Goal: Find contact information: Find contact information

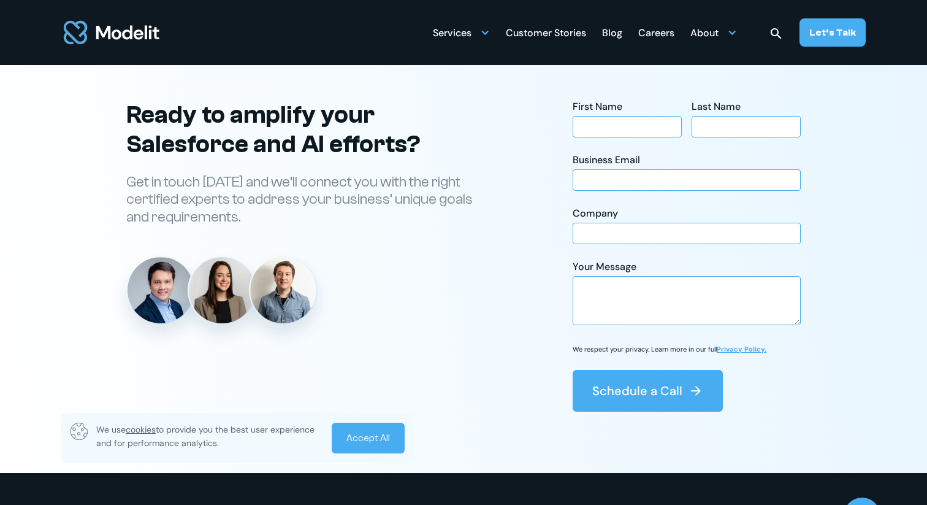
scroll to position [4377, 0]
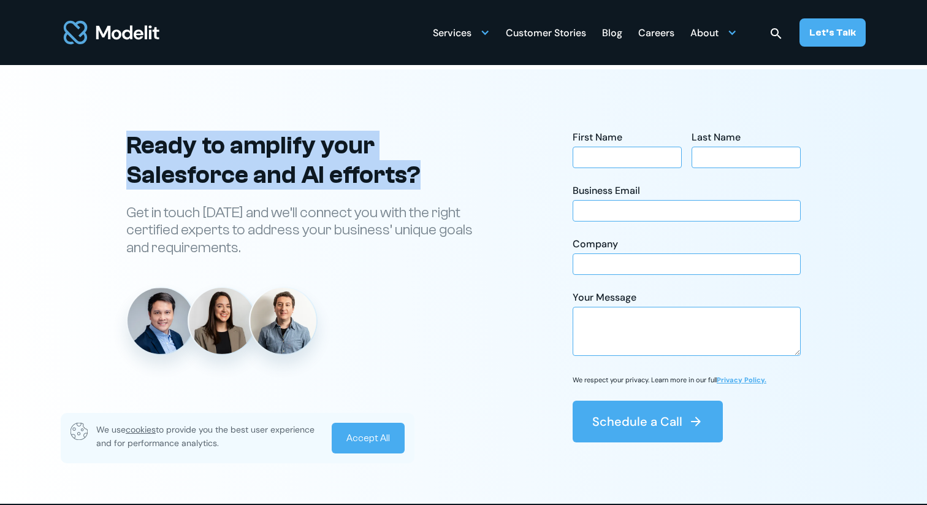
drag, startPoint x: 423, startPoint y: 189, endPoint x: 109, endPoint y: 158, distance: 316.1
click at [109, 158] on div "Ready to grow your company? Let’s talk sales! Reach out [DATE] and we’ll connec…" at bounding box center [463, 287] width 809 height 312
copy h2 "Ready to amplify your Salesforce and AI efforts?"
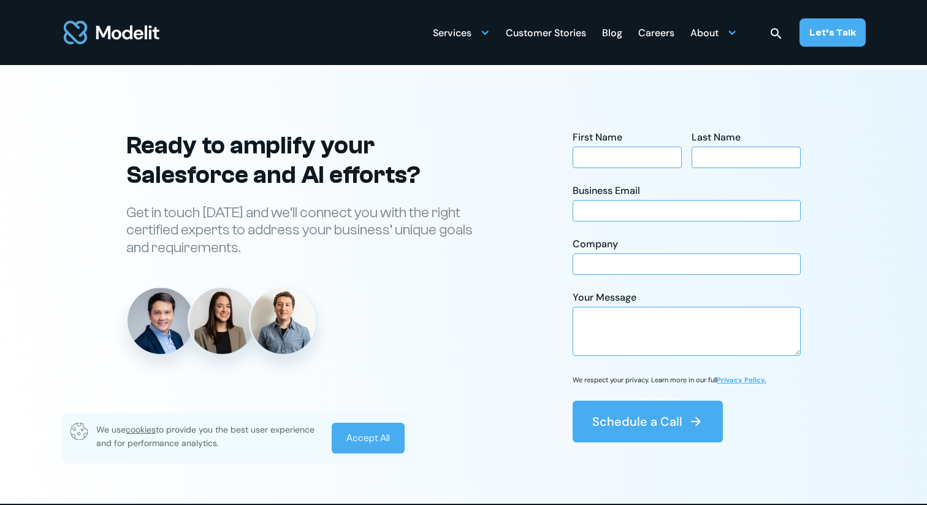
click at [365, 248] on p "Get in touch today and we’ll connect you with the right certified experts to ad…" at bounding box center [307, 230] width 362 height 53
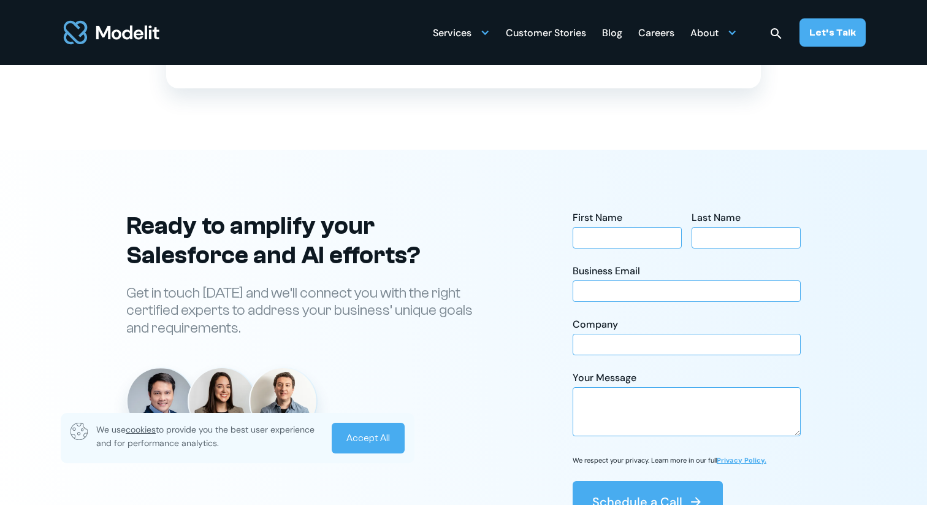
scroll to position [4278, 0]
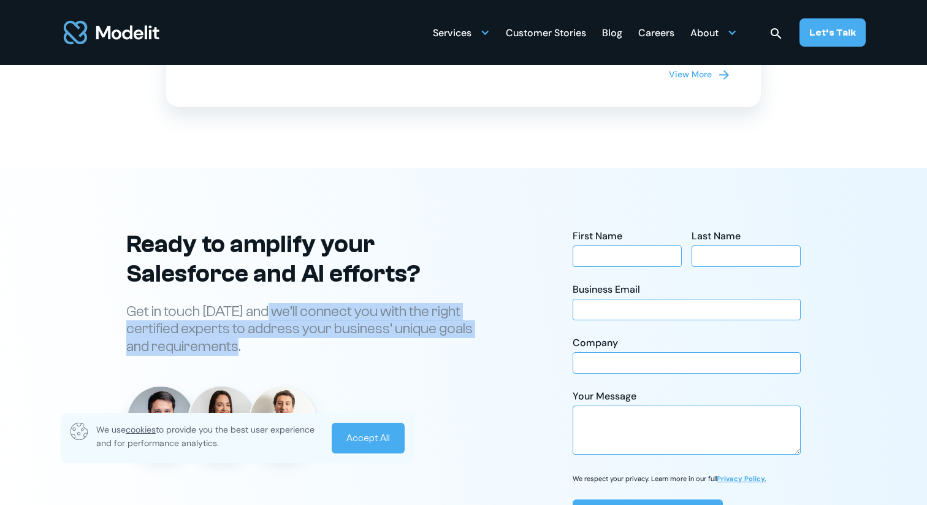
drag, startPoint x: 242, startPoint y: 367, endPoint x: 272, endPoint y: 329, distance: 48.5
click at [272, 329] on p "Get in touch today and we’ll connect you with the right certified experts to ad…" at bounding box center [307, 329] width 362 height 53
copy p "we’ll connect you with the right certified experts to address your business’ un…"
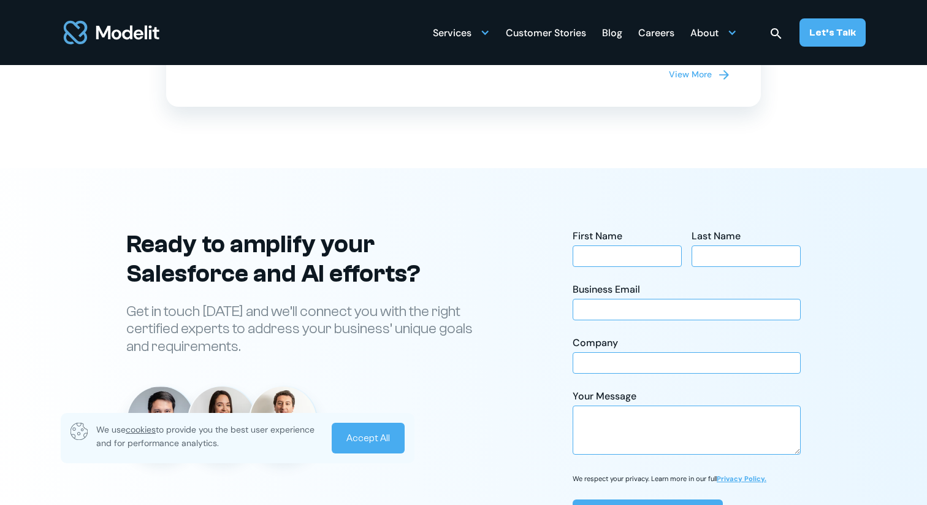
click at [478, 32] on div "Services" at bounding box center [461, 32] width 57 height 24
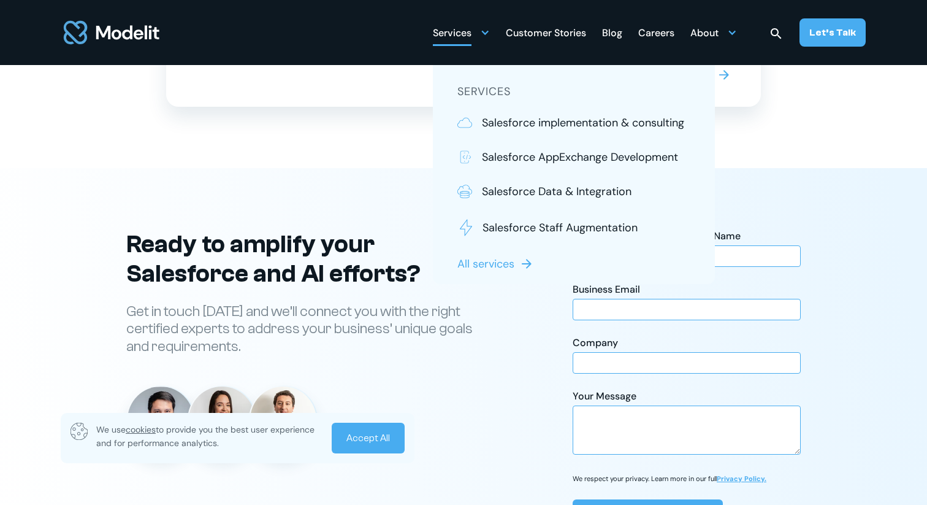
click at [502, 260] on p "All services" at bounding box center [485, 264] width 57 height 16
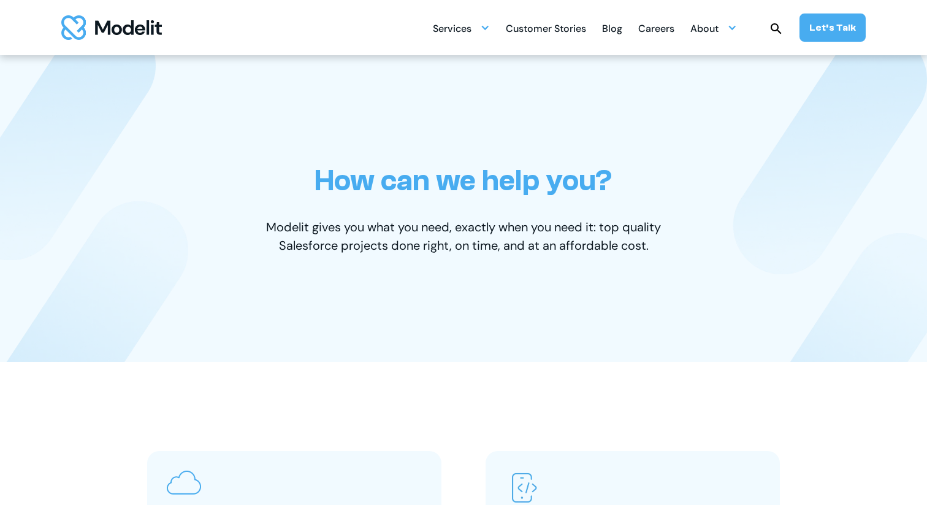
click at [129, 27] on img "home" at bounding box center [111, 27] width 101 height 25
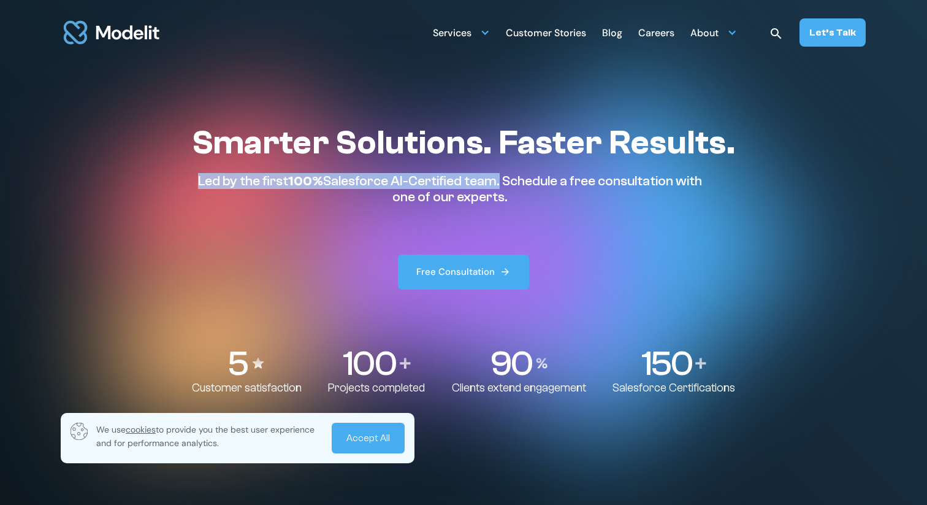
drag, startPoint x: 501, startPoint y: 179, endPoint x: 196, endPoint y: 183, distance: 305.4
click at [195, 183] on p "Led by the first 100% Salesforce AI-Certified team. Schedule a free consultatio…" at bounding box center [450, 189] width 516 height 32
copy p "Led by the first 100% Salesforce AI-Certified team"
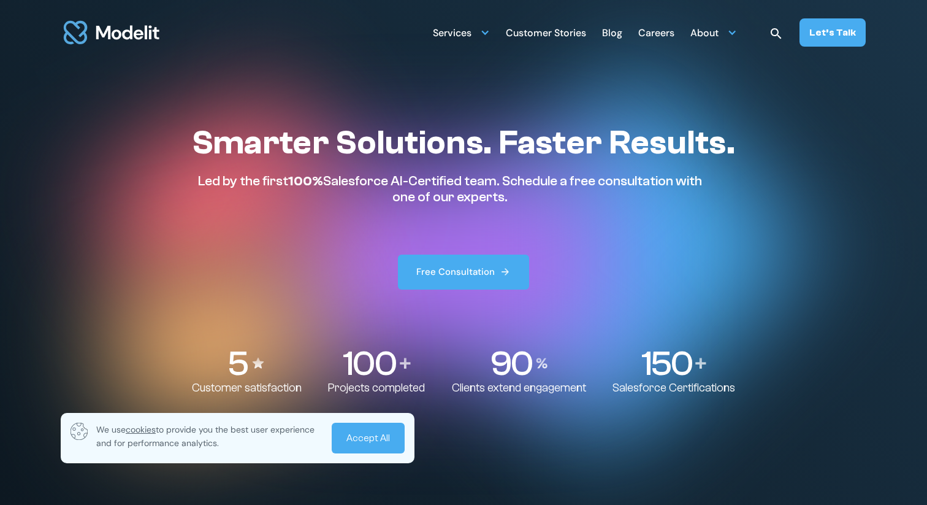
click at [503, 180] on p "Led by the first 100% Salesforce AI-Certified team. Schedule a free consultatio…" at bounding box center [450, 189] width 516 height 32
drag, startPoint x: 505, startPoint y: 180, endPoint x: 532, endPoint y: 211, distance: 40.8
click at [532, 211] on div "Smarter Solutions. Faster Results. Led by the first 100% Salesforce AI-Certifie…" at bounding box center [463, 206] width 543 height 167
copy p "Schedule a free consultation with one of our experts."
